Goal: Task Accomplishment & Management: Complete application form

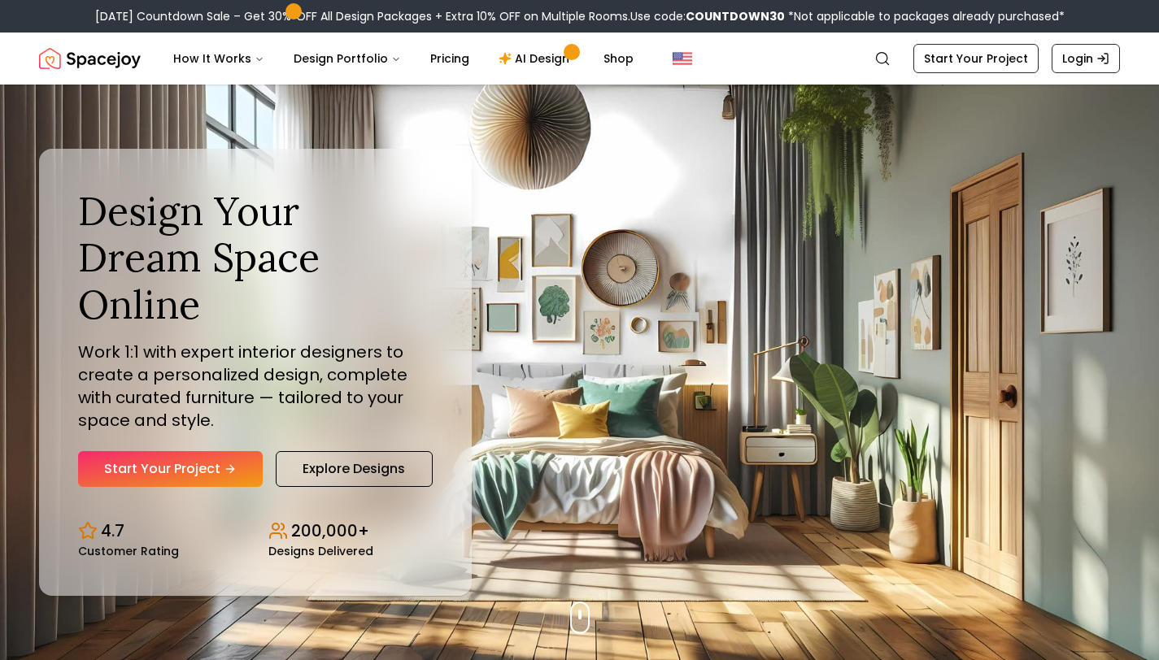
click at [224, 424] on div "Design Your Dream Space Online Work 1:1 with expert interior designers to creat…" at bounding box center [255, 338] width 355 height 300
click at [220, 425] on div "Design Your Dream Space Online Work 1:1 with expert interior designers to creat…" at bounding box center [255, 338] width 355 height 300
click at [216, 451] on link "Start Your Project" at bounding box center [170, 469] width 185 height 36
click at [218, 452] on link "Start Your Project" at bounding box center [170, 469] width 185 height 36
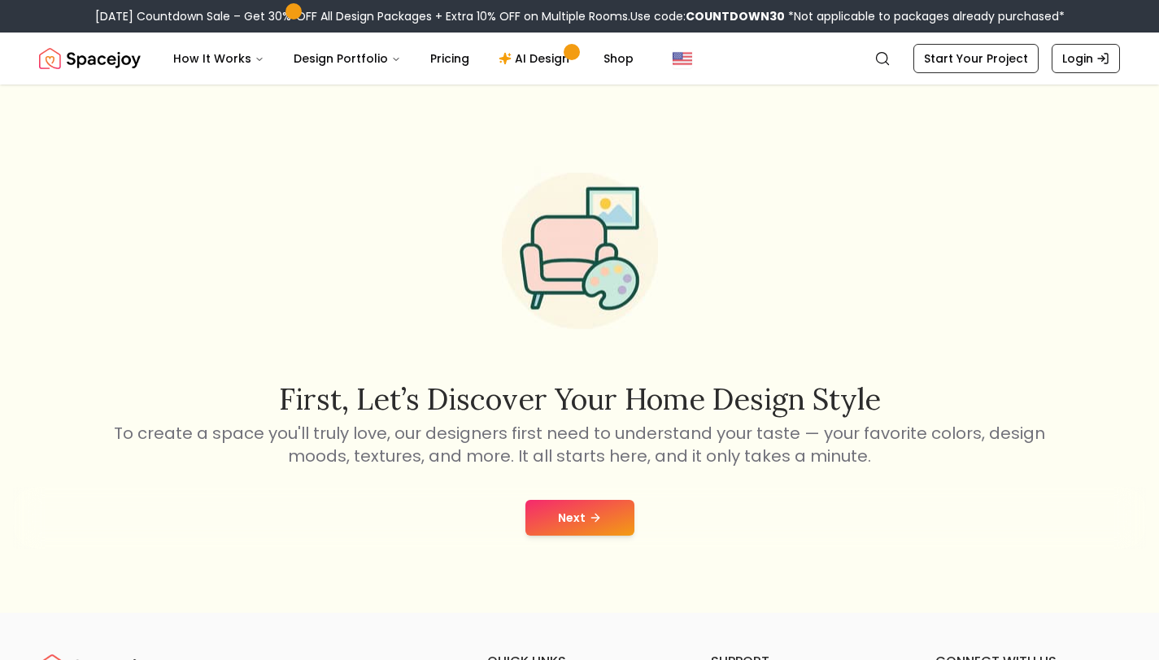
click at [599, 512] on icon at bounding box center [595, 518] width 13 height 13
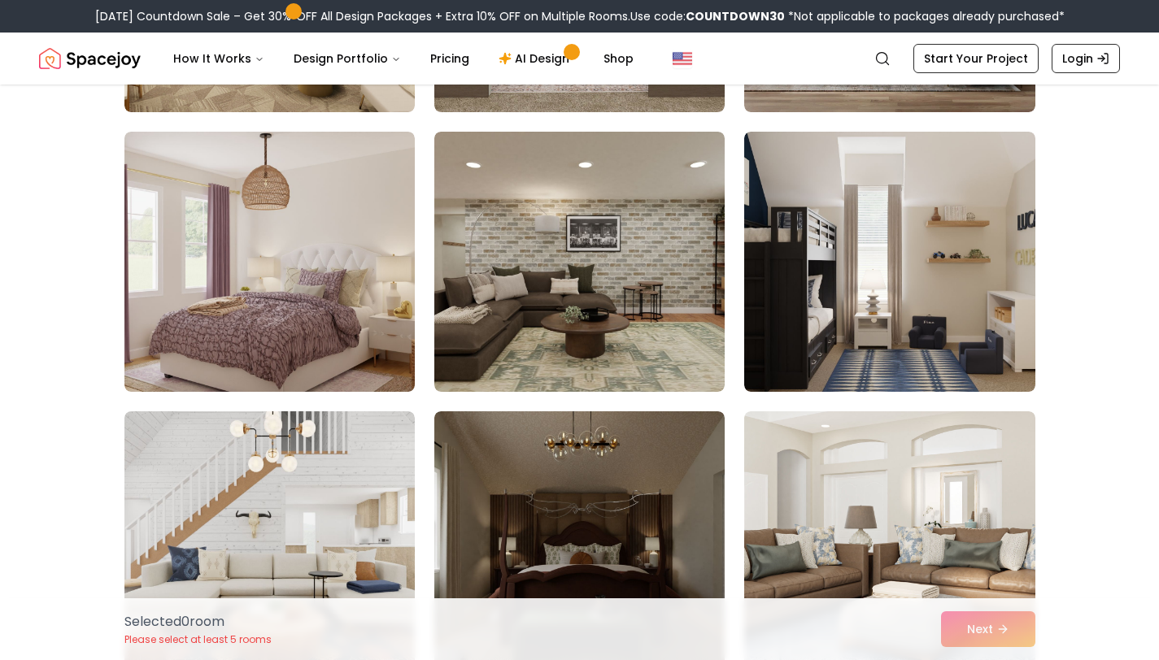
scroll to position [4888, 0]
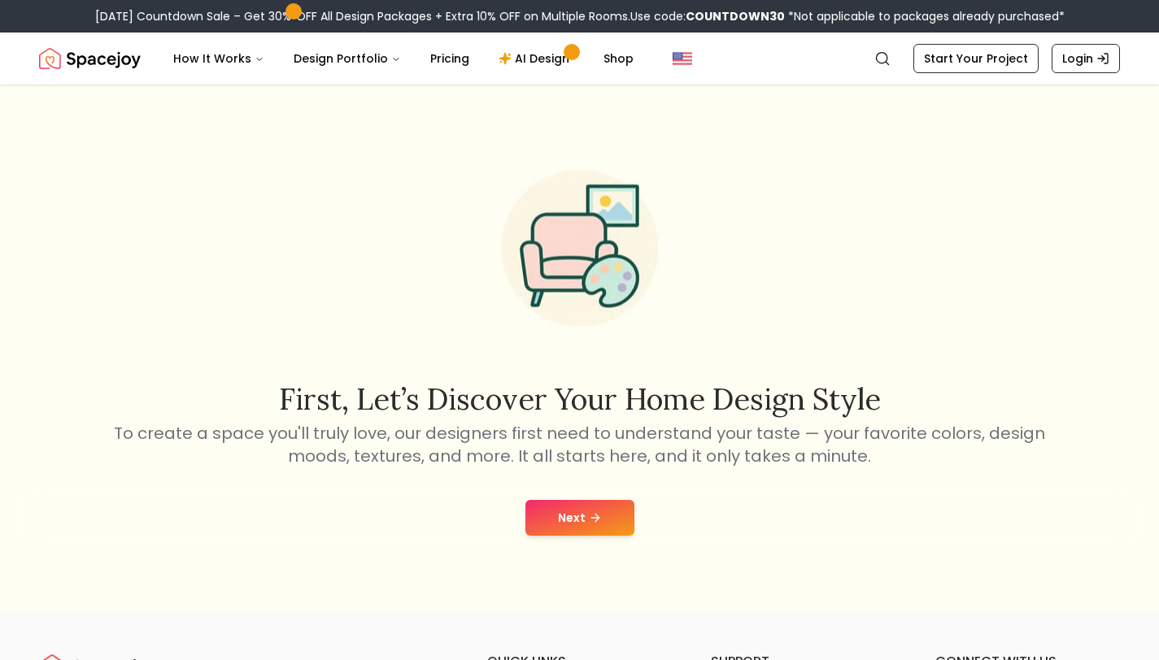
click at [580, 521] on button "Next" at bounding box center [579, 518] width 109 height 36
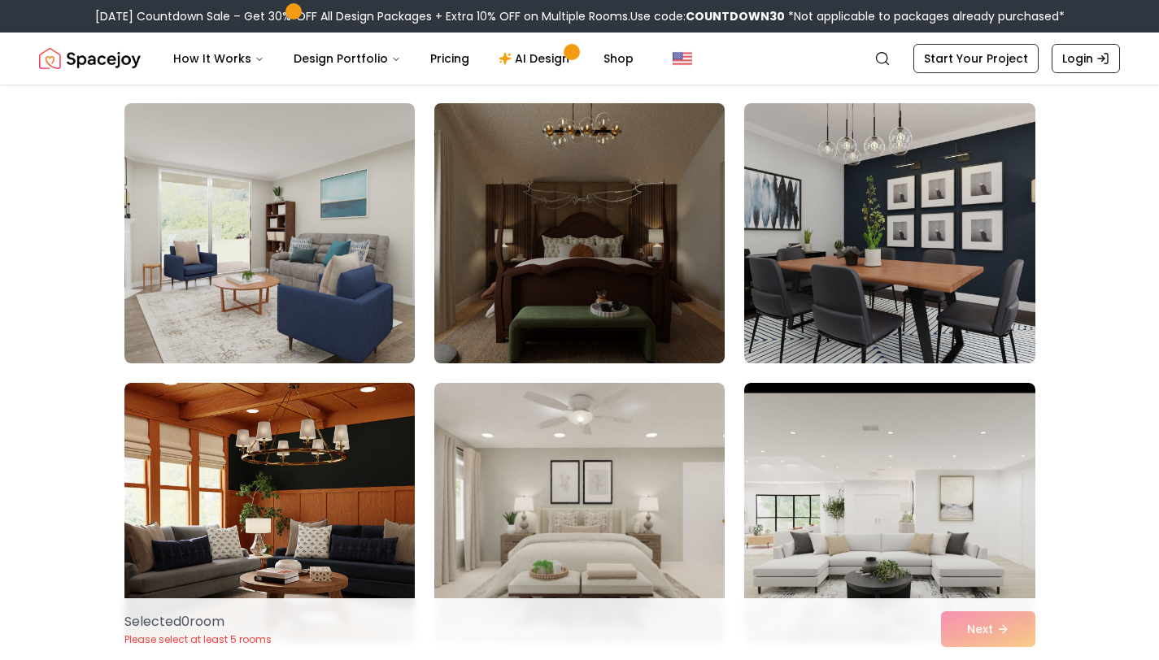
scroll to position [119, 0]
click at [515, 287] on img at bounding box center [579, 232] width 305 height 273
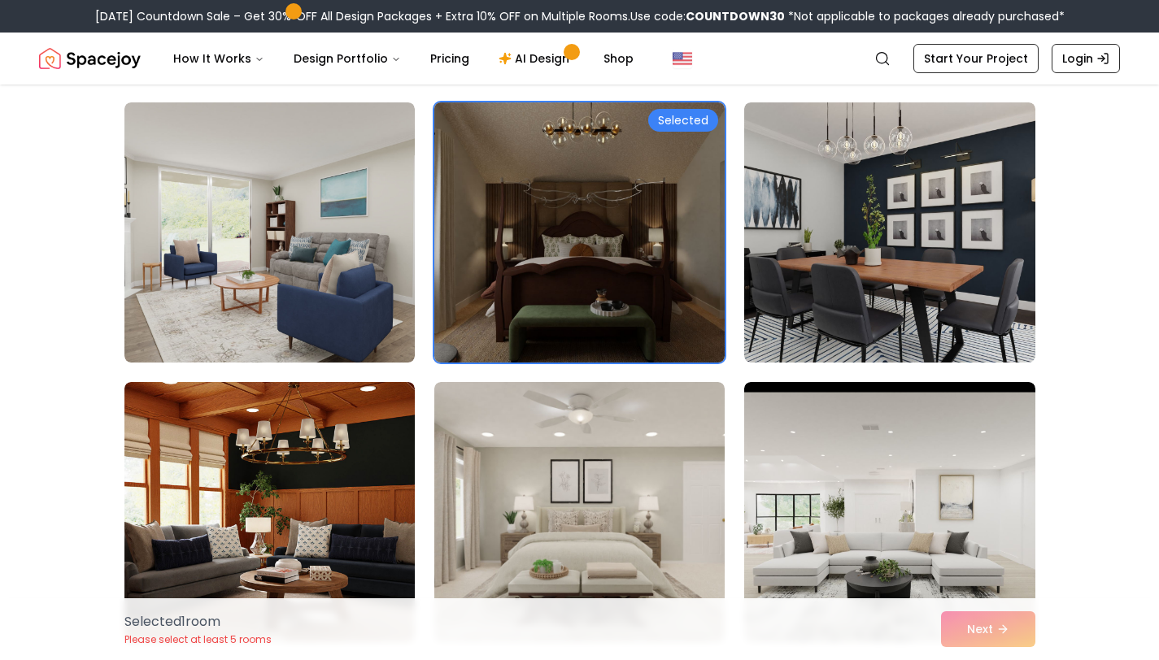
click at [677, 146] on img at bounding box center [579, 232] width 305 height 273
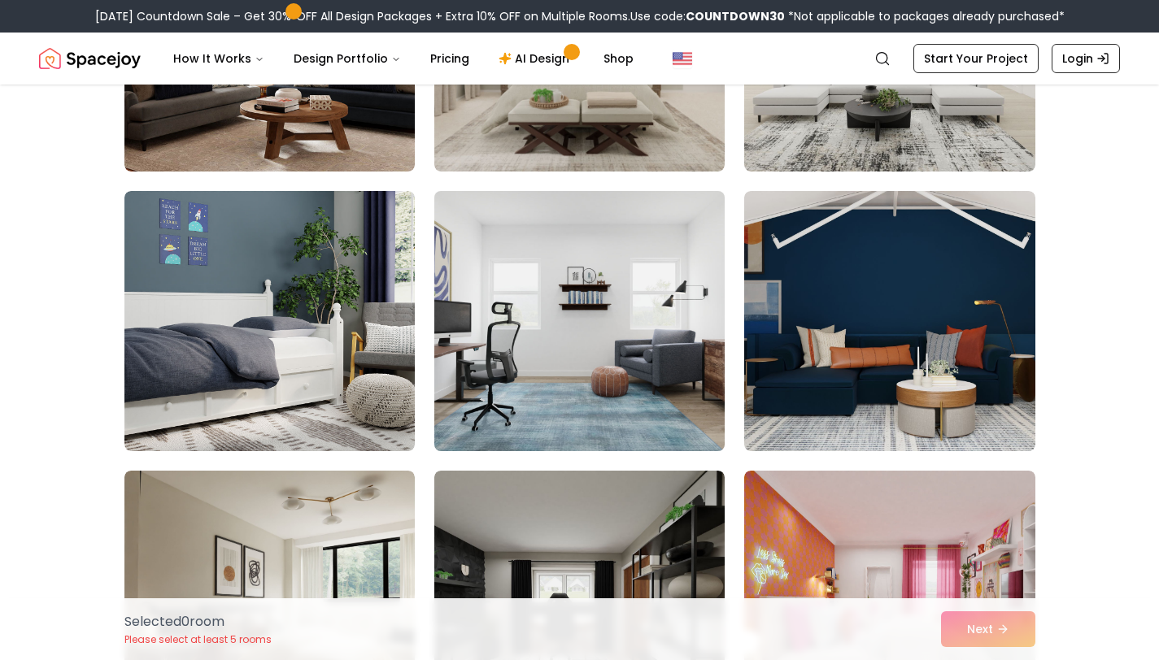
scroll to position [610, 0]
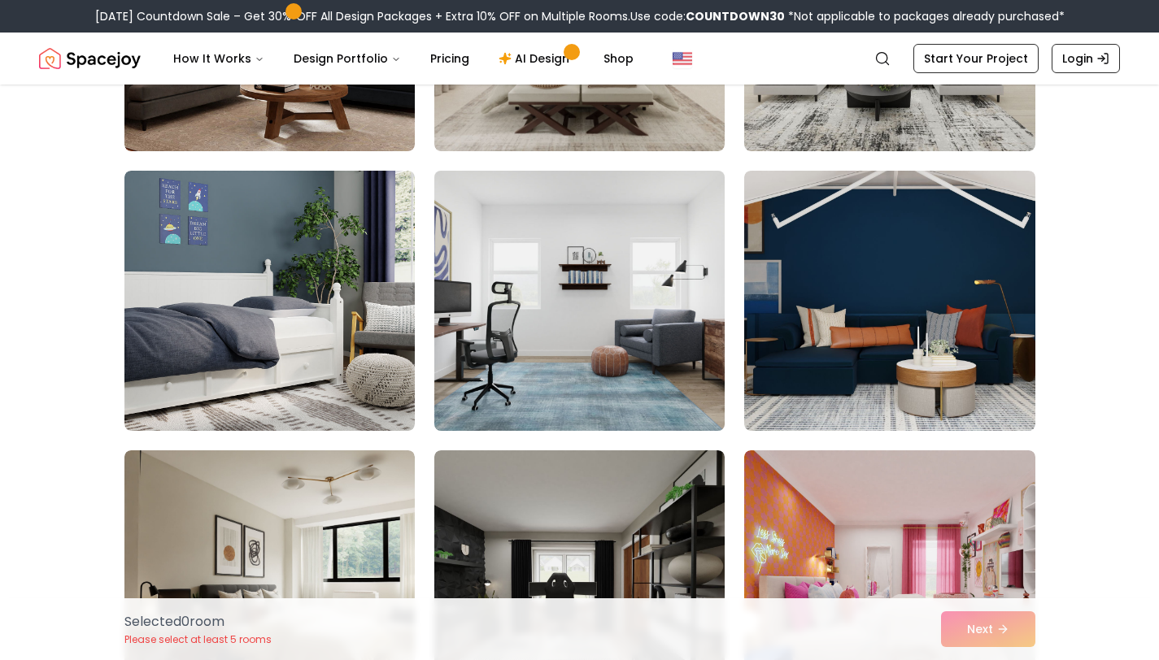
click at [560, 338] on img at bounding box center [579, 300] width 305 height 273
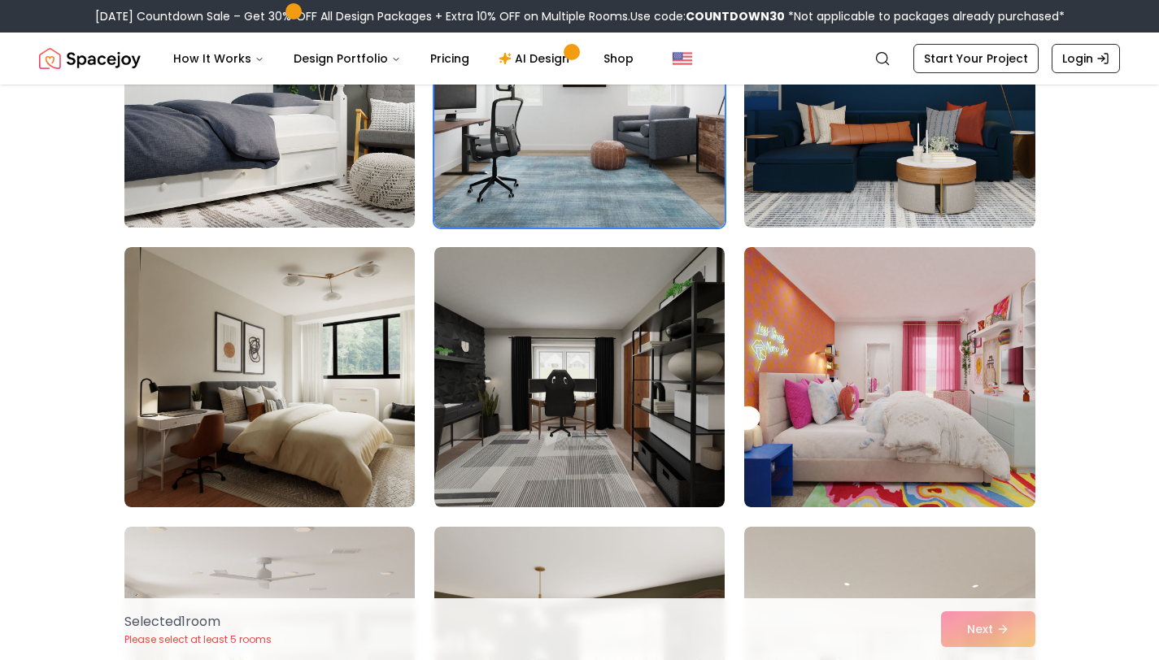
scroll to position [869, 0]
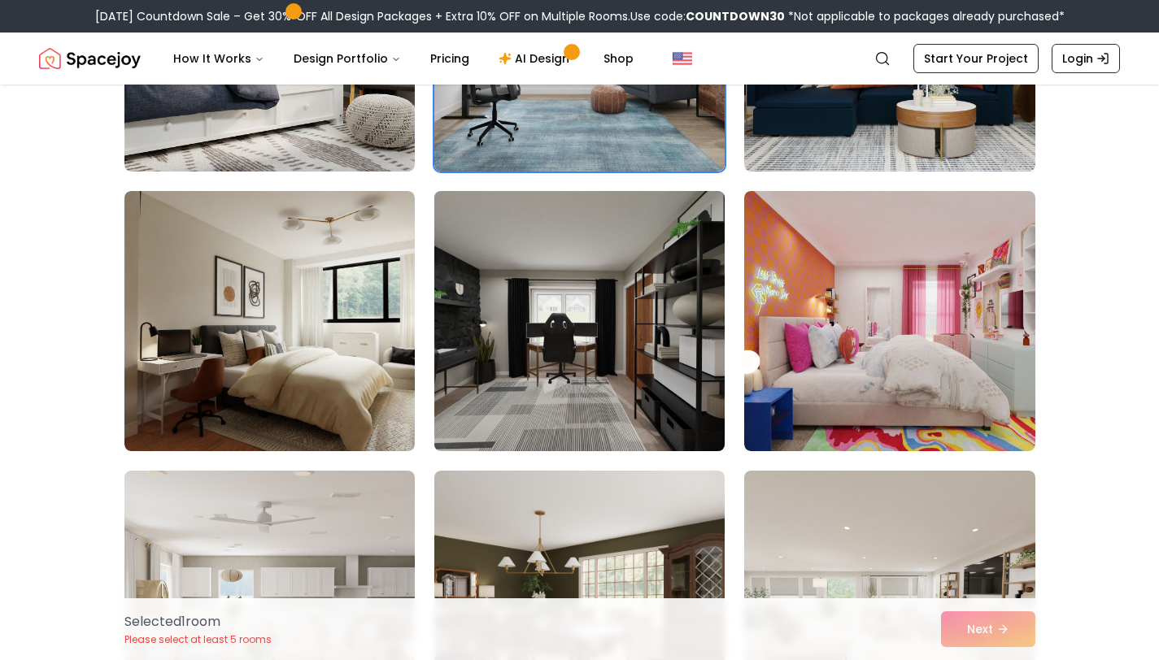
click at [547, 340] on img at bounding box center [579, 321] width 305 height 273
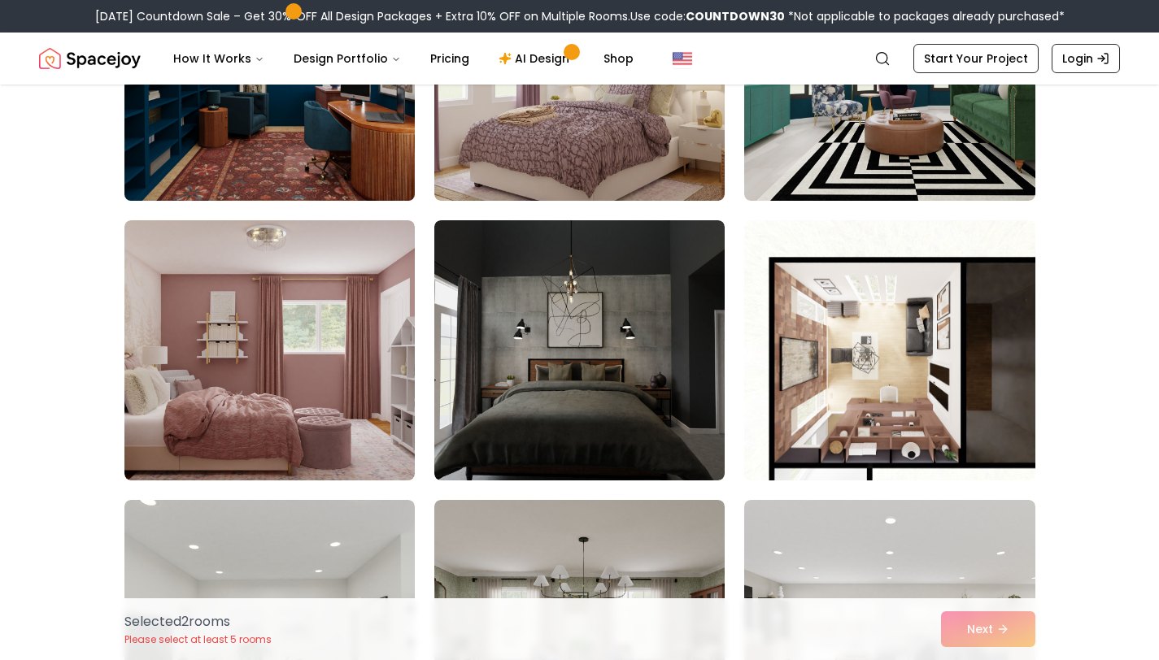
scroll to position [2844, 0]
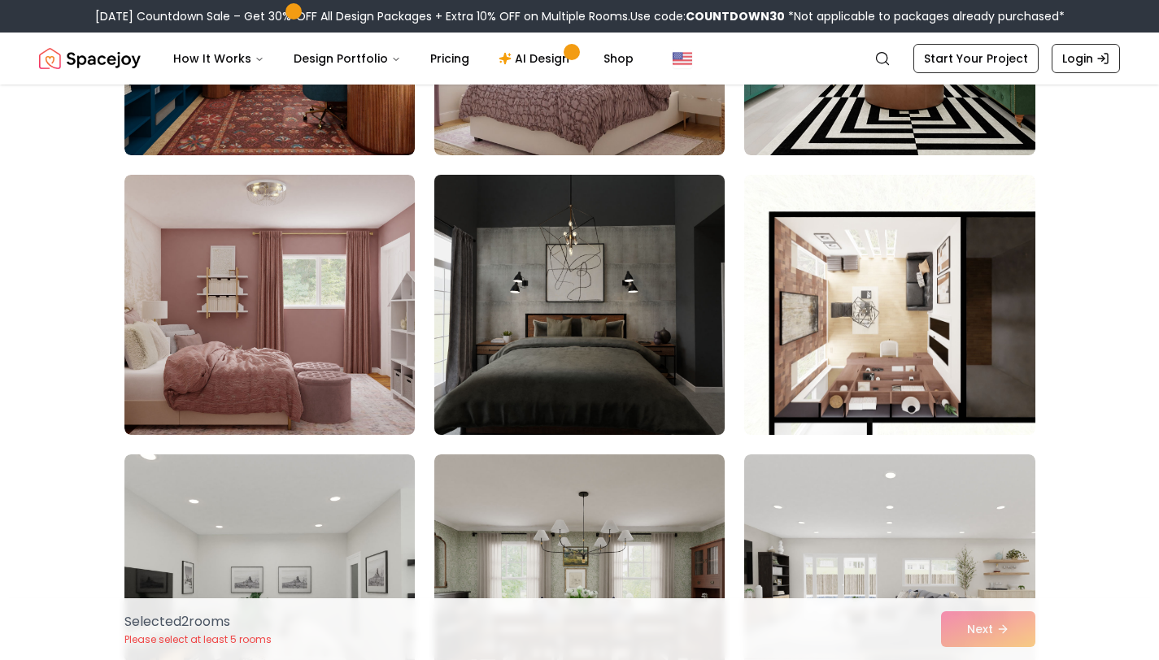
click at [579, 337] on img at bounding box center [579, 304] width 305 height 273
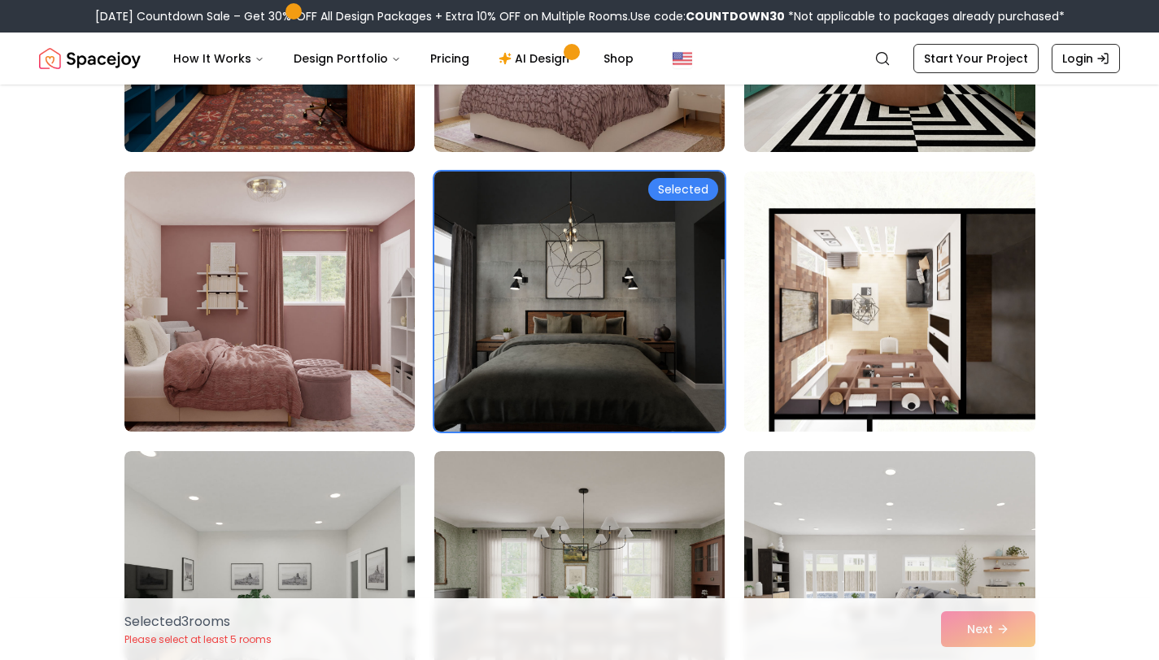
scroll to position [2847, 0]
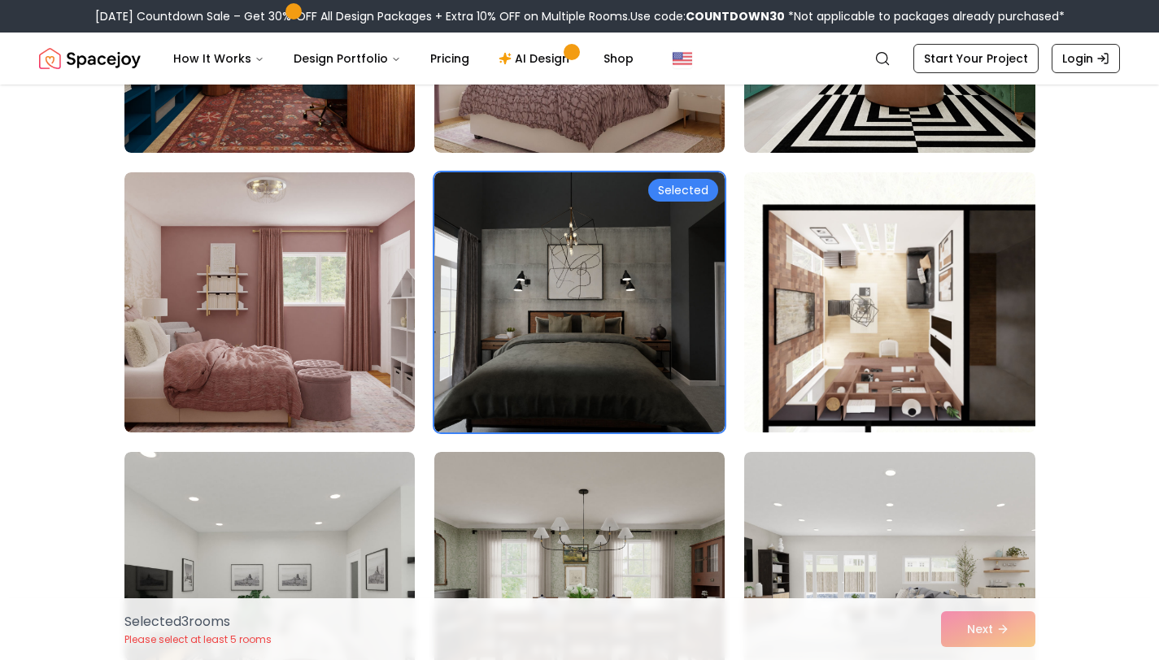
click at [883, 364] on img at bounding box center [889, 302] width 305 height 273
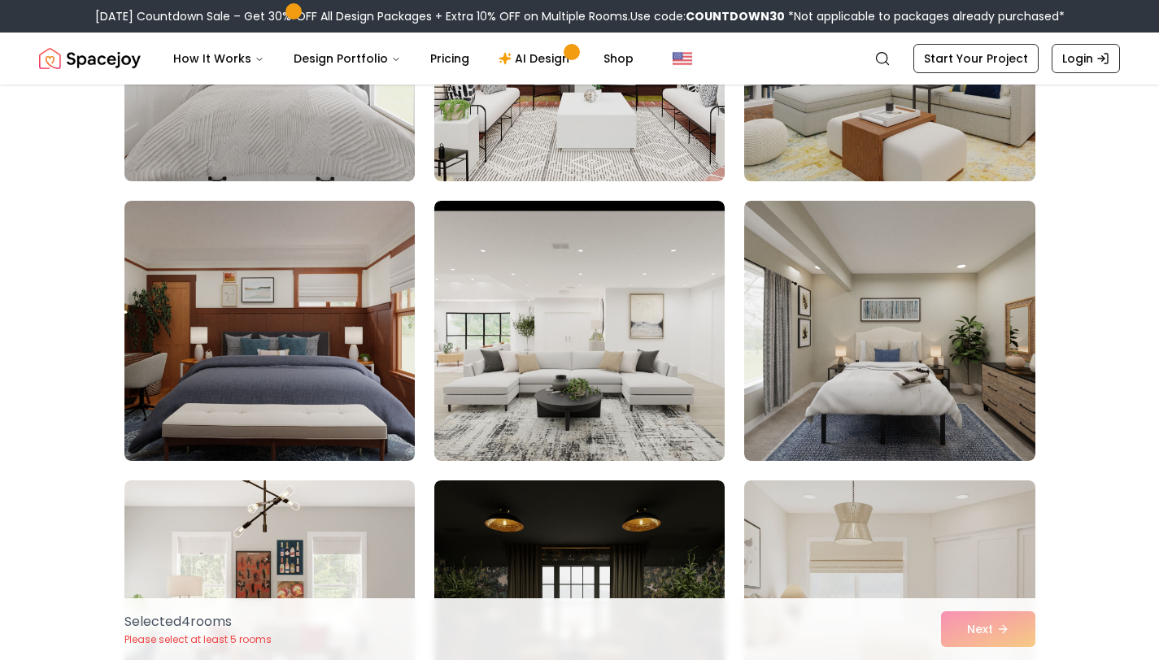
scroll to position [4800, 0]
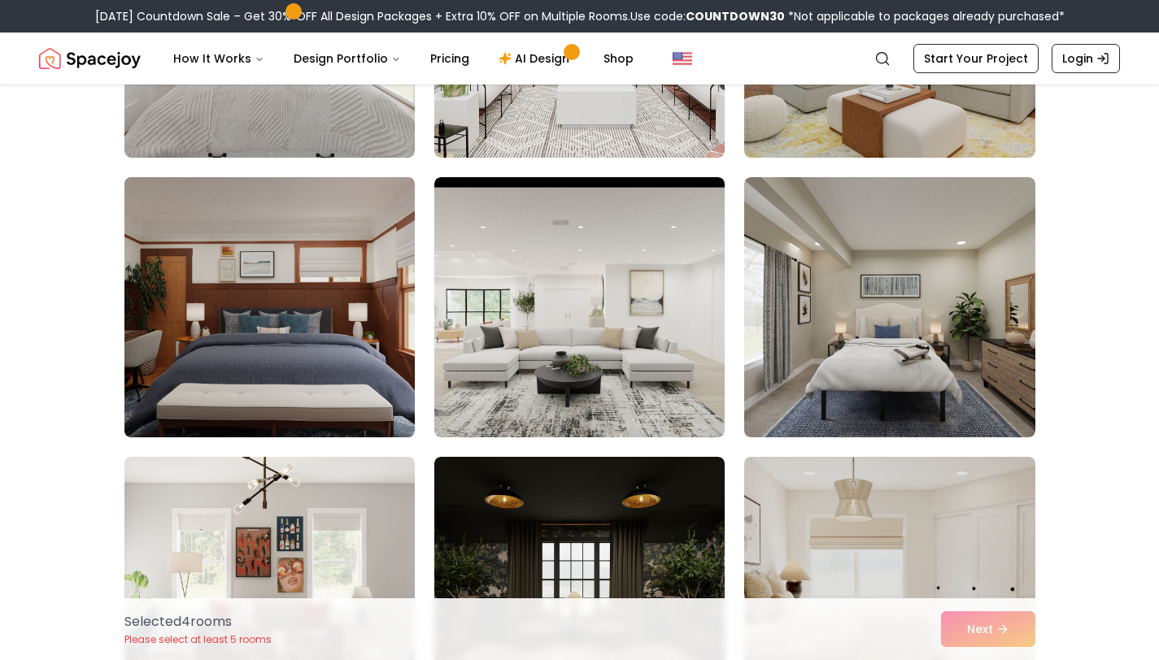
click at [299, 367] on img at bounding box center [269, 307] width 305 height 273
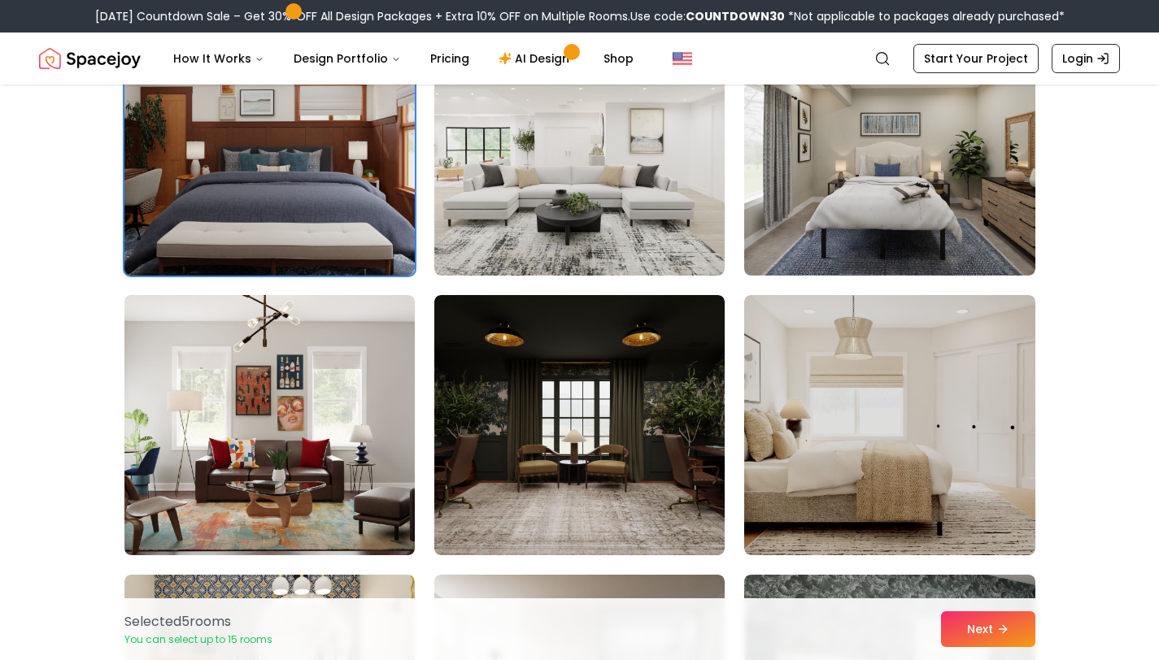
scroll to position [4971, 0]
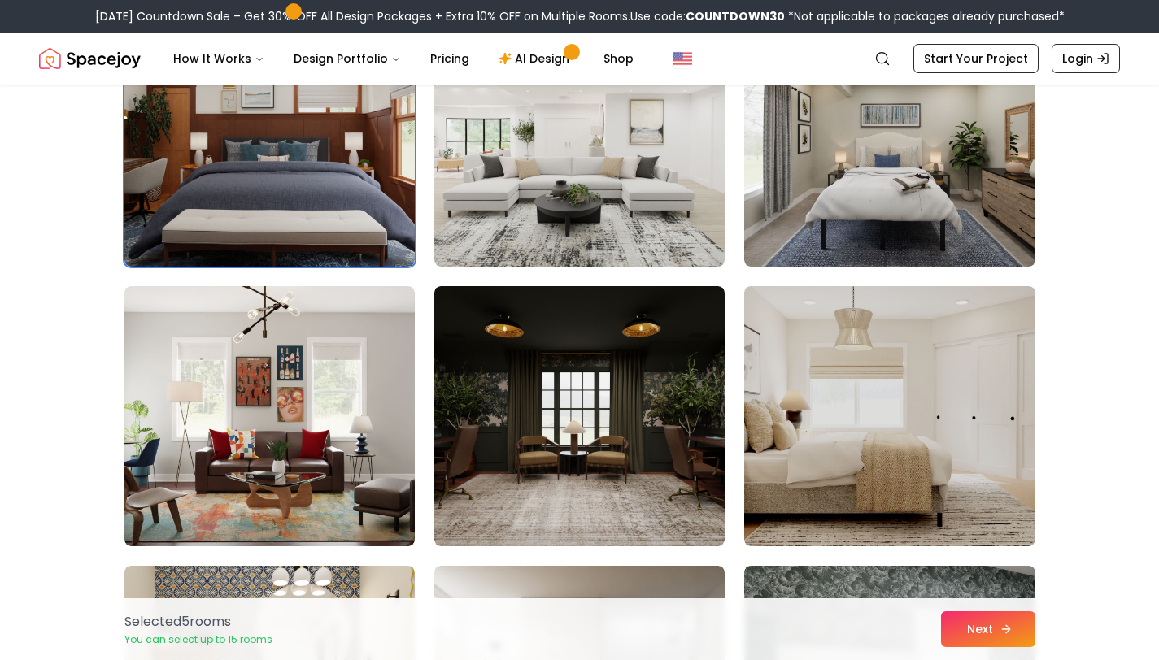
click at [984, 624] on button "Next" at bounding box center [988, 630] width 94 height 36
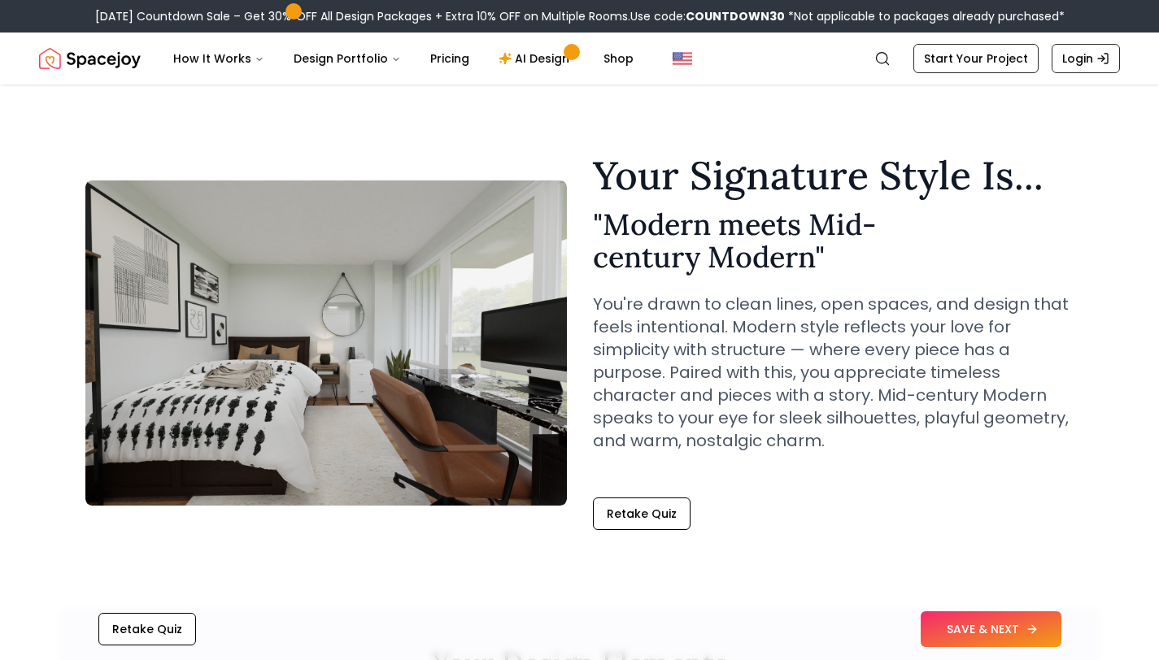
click at [959, 620] on button "SAVE & NEXT" at bounding box center [991, 630] width 141 height 36
